Goal: Navigation & Orientation: Find specific page/section

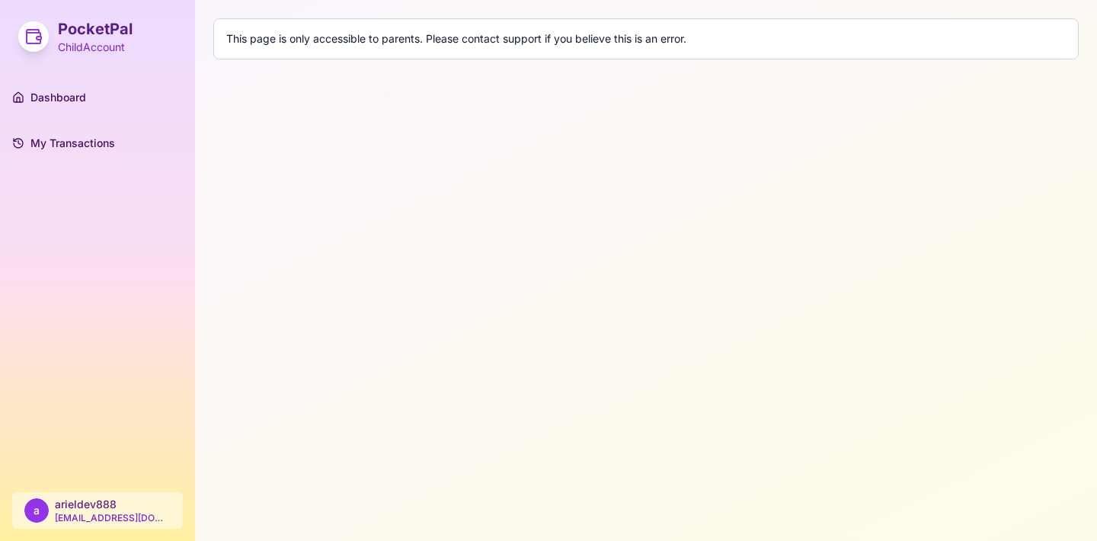
click at [67, 25] on h1 "PocketPal" at bounding box center [95, 28] width 75 height 21
drag, startPoint x: 67, startPoint y: 25, endPoint x: 72, endPoint y: 37, distance: 12.3
click at [67, 25] on h1 "PocketPal" at bounding box center [95, 28] width 75 height 21
click at [93, 55] on div "PocketPal Child Account" at bounding box center [97, 36] width 195 height 73
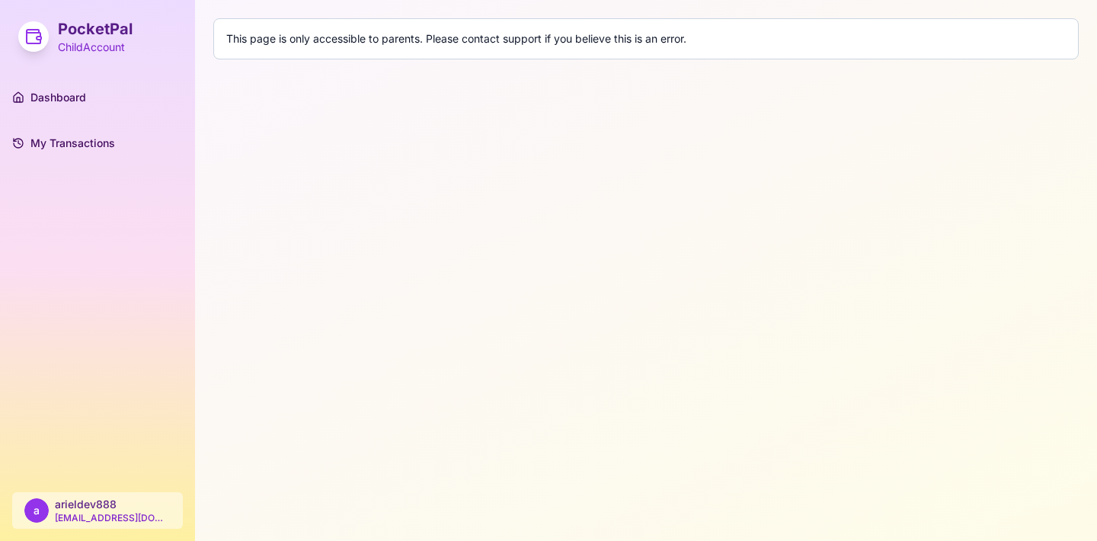
click at [93, 55] on div "PocketPal Child Account" at bounding box center [97, 36] width 195 height 73
click at [52, 104] on span "Dashboard" at bounding box center [58, 97] width 56 height 15
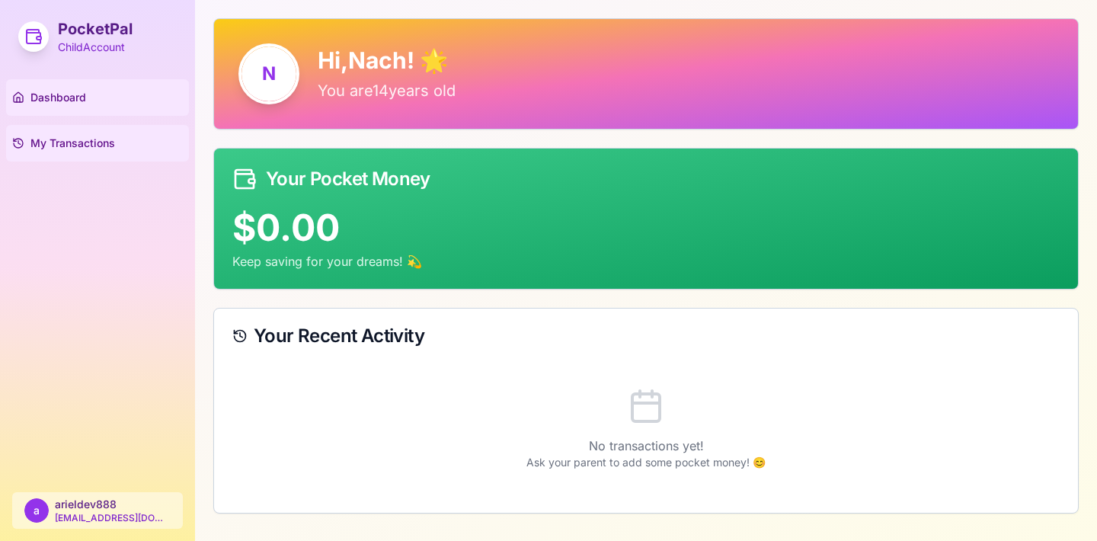
click at [46, 139] on span "My Transactions" at bounding box center [72, 143] width 85 height 15
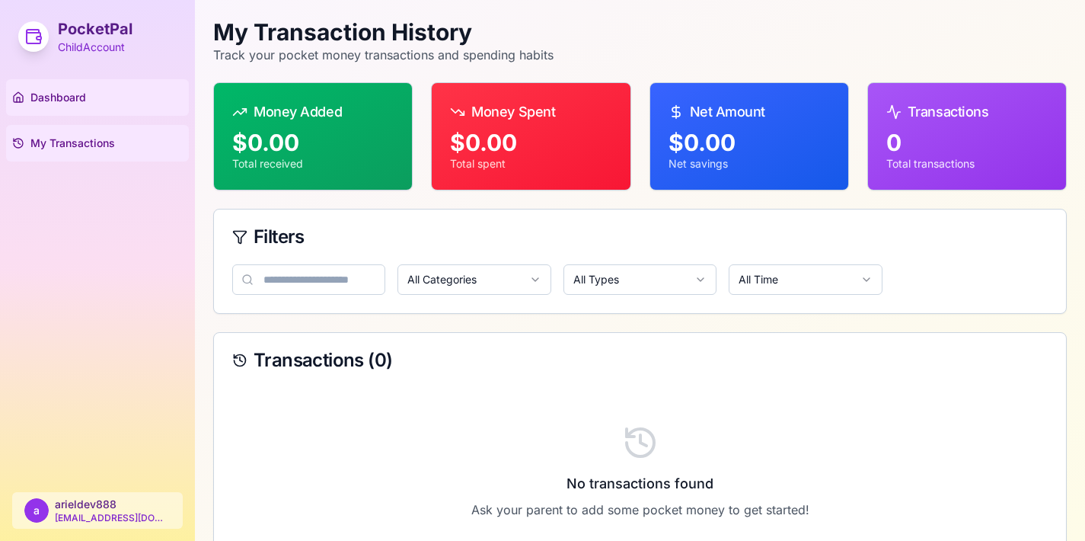
click at [51, 95] on span "Dashboard" at bounding box center [58, 97] width 56 height 15
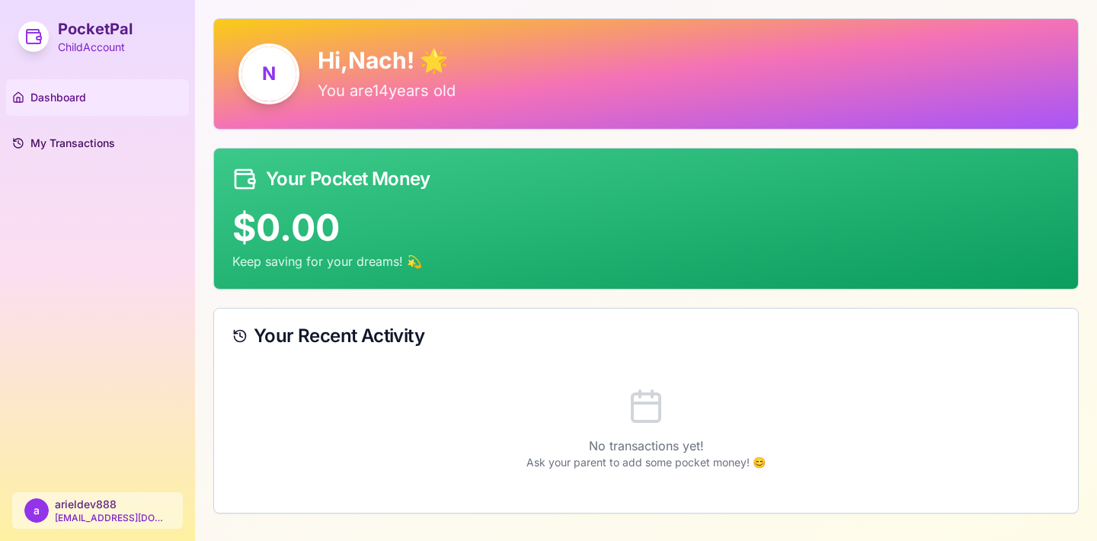
click at [416, 98] on p "You are 14 years old" at bounding box center [686, 90] width 736 height 21
click at [247, 261] on p "Keep saving for your dreams! 💫" at bounding box center [645, 261] width 827 height 18
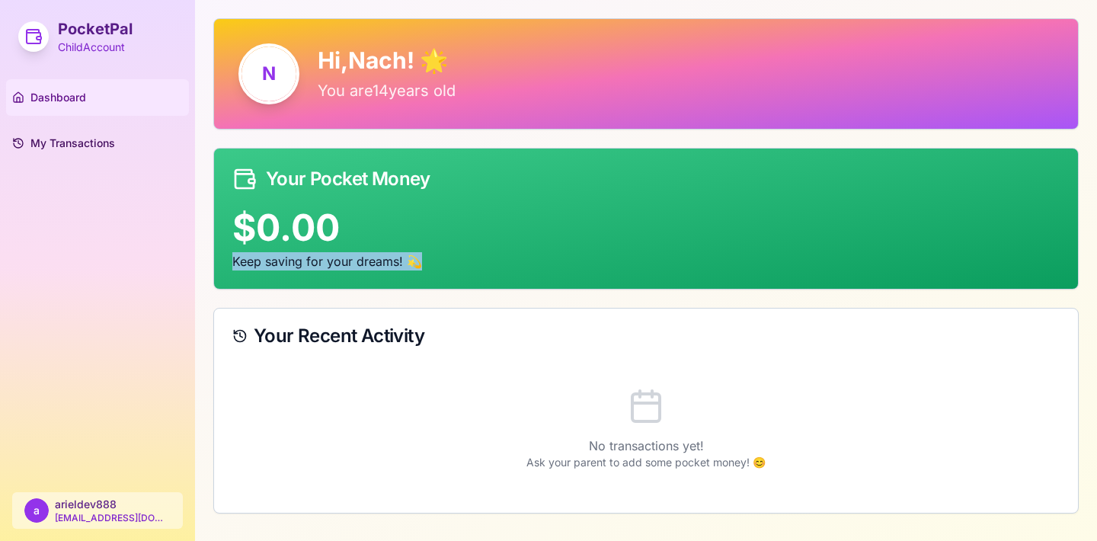
click at [247, 261] on p "Keep saving for your dreams! 💫" at bounding box center [645, 261] width 827 height 18
click at [260, 214] on div "$0.00" at bounding box center [645, 227] width 827 height 37
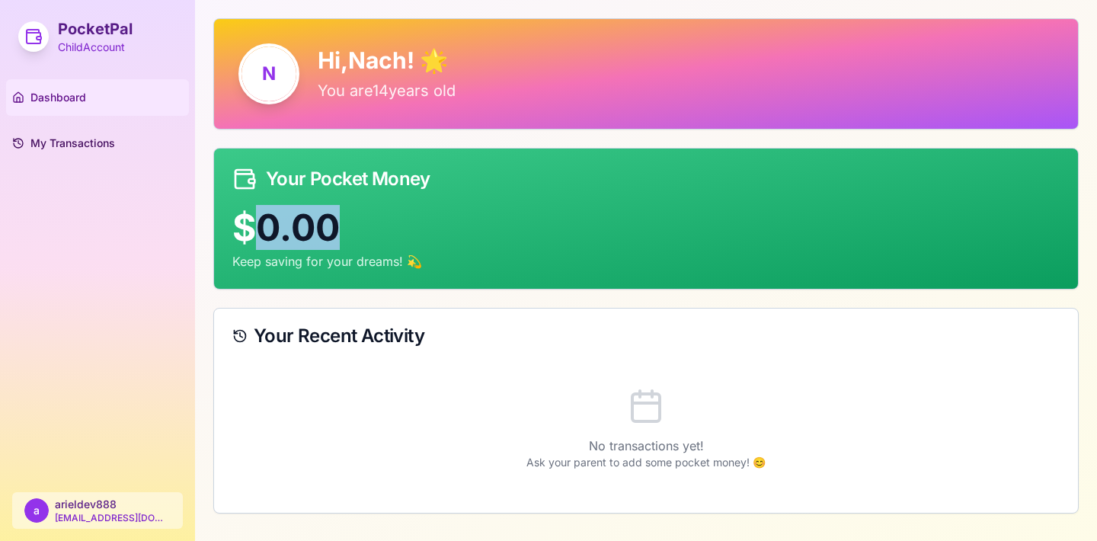
click at [260, 214] on div "$0.00" at bounding box center [645, 227] width 827 height 37
click at [650, 413] on icon at bounding box center [645, 406] width 37 height 37
click at [57, 150] on span "My Transactions" at bounding box center [72, 143] width 85 height 15
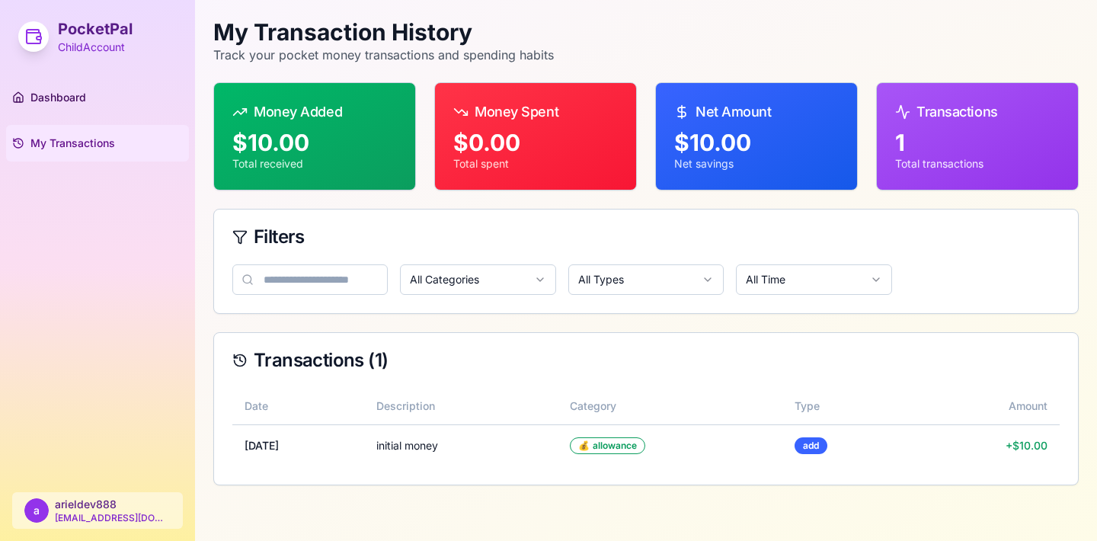
click at [732, 111] on div "Net Amount" at bounding box center [756, 111] width 164 height 21
click at [955, 112] on div "Transactions" at bounding box center [977, 111] width 164 height 21
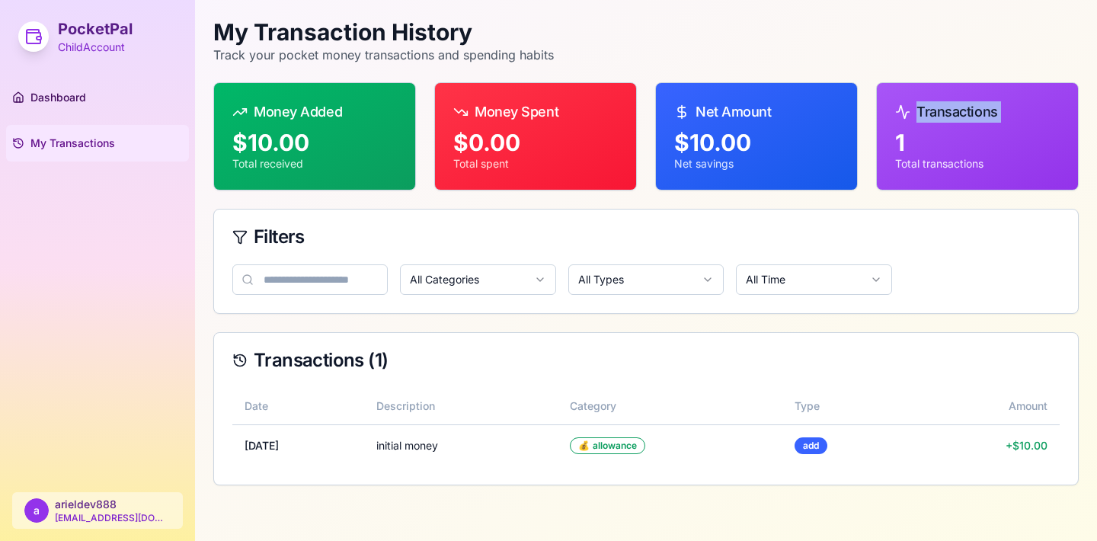
click at [955, 112] on div "Transactions" at bounding box center [977, 111] width 164 height 21
click at [84, 101] on span "Dashboard" at bounding box center [58, 97] width 56 height 15
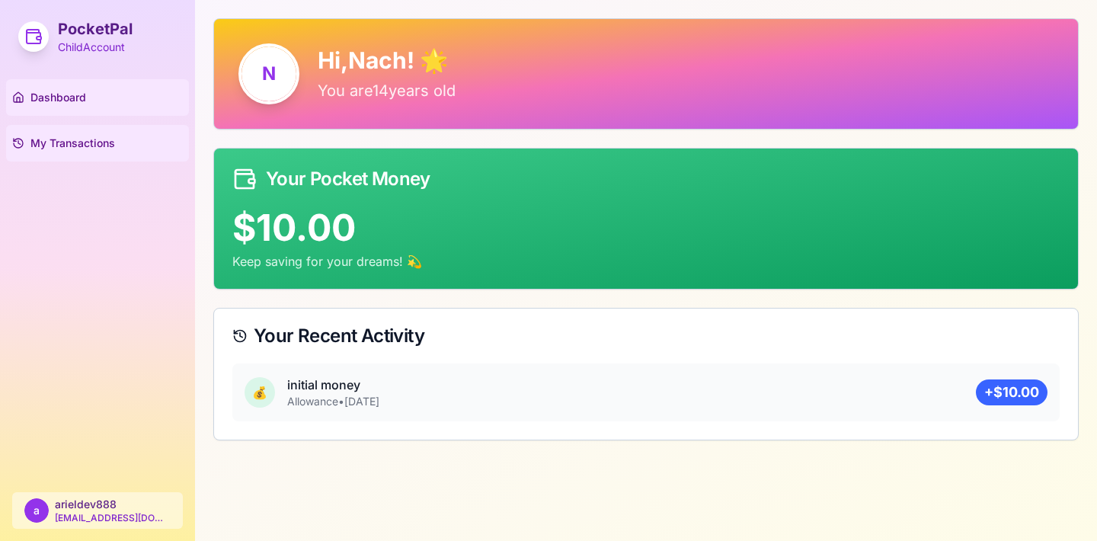
click at [88, 139] on span "My Transactions" at bounding box center [72, 143] width 85 height 15
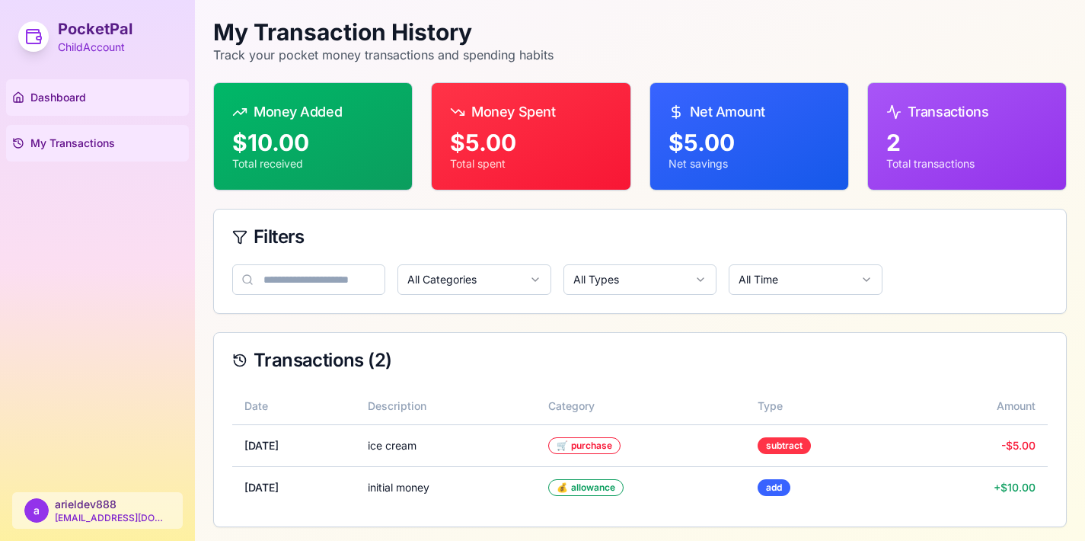
click at [55, 98] on span "Dashboard" at bounding box center [58, 97] width 56 height 15
